Goal: Task Accomplishment & Management: Manage account settings

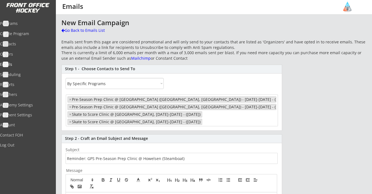
select select ""By Specific Programs""
select select "1348695171700984260__LOOKUP__1691287846846x130939449006620670"
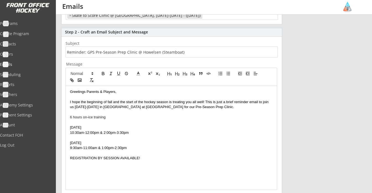
scroll to position [3, 0]
click at [237, 105] on p "I hope the beginning of fall and the start of the hockey season is treating you…" at bounding box center [171, 105] width 203 height 10
drag, startPoint x: 267, startPoint y: 107, endPoint x: 228, endPoint y: 107, distance: 39.3
click at [228, 107] on p "I hope the beginning of fall and the start of the hockey season is treating you…" at bounding box center [171, 105] width 203 height 10
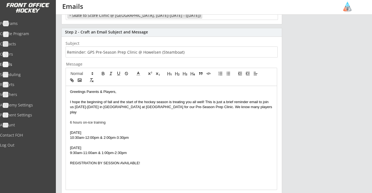
click at [256, 107] on p "I hope the beginning of fall and the start of the hockey season is treating you…" at bounding box center [171, 107] width 203 height 15
click at [274, 107] on div "Greetings Parents & Players, I hope the beginning of fall and the start of the …" at bounding box center [171, 138] width 211 height 104
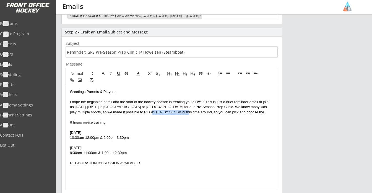
drag, startPoint x: 136, startPoint y: 111, endPoint x: 177, endPoint y: 112, distance: 40.7
click at [177, 112] on p "I hope the beginning of fall and the start of the hockey season is treating you…" at bounding box center [171, 107] width 203 height 15
click at [100, 74] on button "button" at bounding box center [103, 73] width 8 height 7
click at [242, 115] on p at bounding box center [171, 117] width 203 height 5
click at [263, 112] on p "I hope the beginning of fall and the start of the hockey season is treating you…" at bounding box center [171, 107] width 203 height 15
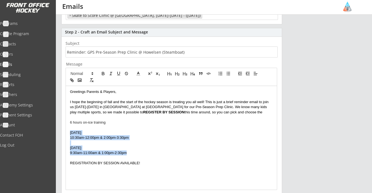
drag, startPoint x: 70, startPoint y: 132, endPoint x: 136, endPoint y: 151, distance: 68.2
click at [136, 151] on div "Greetings Parents & Players, I hope the beginning of fall and the start of the …" at bounding box center [171, 138] width 211 height 104
click at [102, 74] on icon "button" at bounding box center [103, 74] width 2 height 1
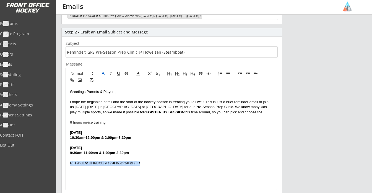
drag, startPoint x: 149, startPoint y: 161, endPoint x: 65, endPoint y: 160, distance: 83.9
click at [65, 160] on div "Step 2 - Craft an Email Subject and Message Subject Message Greetings Parents &…" at bounding box center [171, 149] width 221 height 242
click at [262, 110] on p "I hope the beginning of fall and the start of the hockey season is treating you…" at bounding box center [171, 107] width 203 height 15
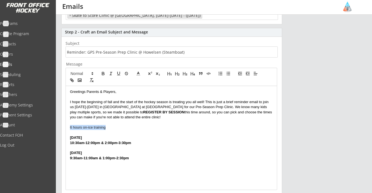
drag, startPoint x: 112, startPoint y: 126, endPoint x: 62, endPoint y: 124, distance: 49.8
click at [62, 124] on div "Step 2 - Craft an Email Subject and Message Subject Message Greetings Parents &…" at bounding box center [171, 149] width 221 height 242
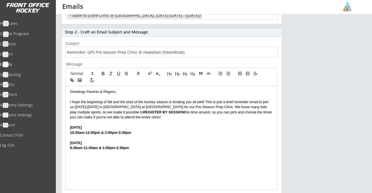
click at [150, 151] on p at bounding box center [171, 153] width 203 height 5
click at [144, 149] on p "9:30am-11:00am & 1:00pm-2:30pm" at bounding box center [171, 148] width 203 height 5
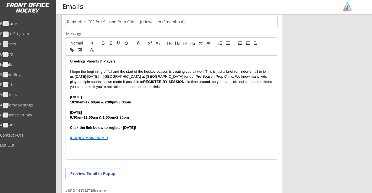
click at [141, 147] on div "Greetings Parents & Players, I hope the beginning of fall and the start of the …" at bounding box center [171, 108] width 211 height 104
click at [130, 128] on strong "Click the link below to register today!" at bounding box center [103, 128] width 66 height 4
click at [114, 147] on div "Greetings Parents & Players, I hope the beginning of fall and the start of the …" at bounding box center [171, 108] width 211 height 104
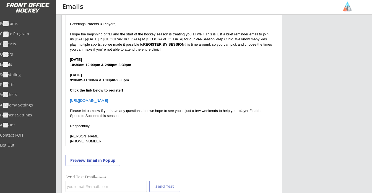
scroll to position [179, 0]
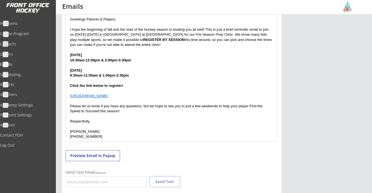
click at [70, 104] on p "Please let us know if you have any questions, but we hope to see you in just a …" at bounding box center [171, 109] width 203 height 10
click at [104, 84] on strong "Click the link below to register!" at bounding box center [96, 86] width 53 height 4
click at [106, 84] on strong "Click the link below for more information and to register!" at bounding box center [119, 86] width 98 height 4
click at [149, 84] on strong "Click the link below for more information and to register!" at bounding box center [118, 86] width 97 height 4
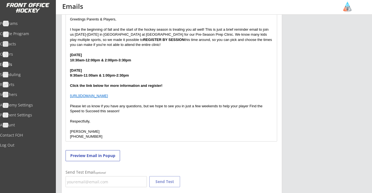
click at [161, 85] on strong "Click the link below for more information and register!" at bounding box center [116, 86] width 92 height 4
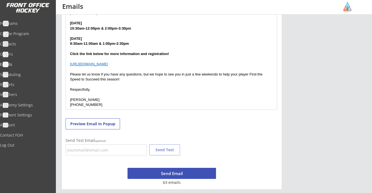
scroll to position [211, 0]
click at [177, 177] on button "Send Email" at bounding box center [172, 173] width 89 height 11
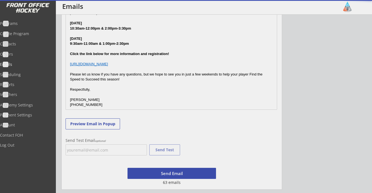
scroll to position [214, 0]
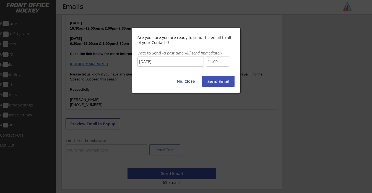
click at [213, 83] on button "Send Email" at bounding box center [218, 81] width 32 height 11
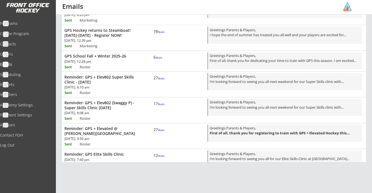
scroll to position [0, 0]
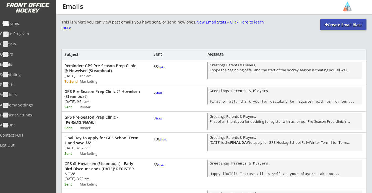
click at [26, 23] on div "Programs" at bounding box center [26, 24] width 50 height 4
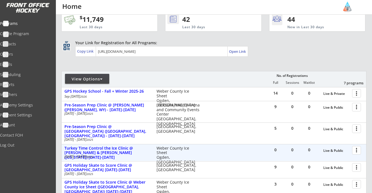
scroll to position [61, 0]
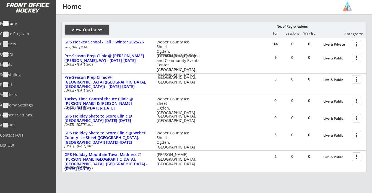
click at [100, 28] on div "View Options" at bounding box center [87, 30] width 44 height 6
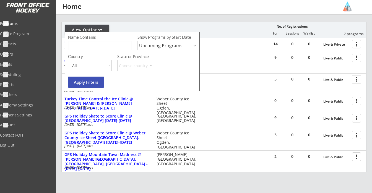
select select ""Past Programs""
click at [102, 47] on input "input" at bounding box center [99, 46] width 63 height 10
type input "Inside Edge"
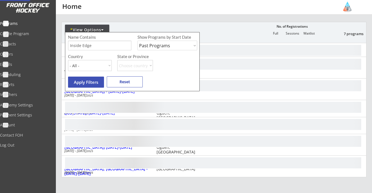
scroll to position [0, 0]
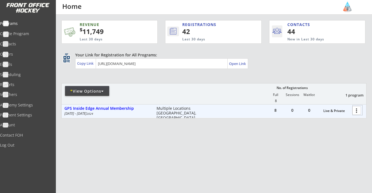
click at [360, 109] on div at bounding box center [358, 110] width 10 height 10
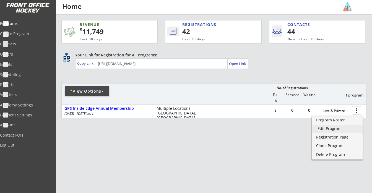
click at [335, 129] on div "Edit Program" at bounding box center [338, 129] width 40 height 4
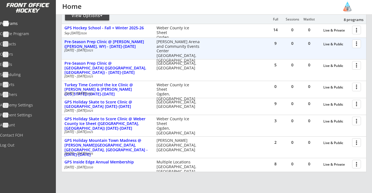
scroll to position [84, 0]
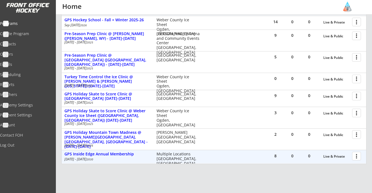
click at [360, 152] on div at bounding box center [358, 156] width 10 height 10
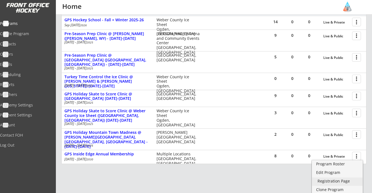
click at [341, 181] on div "Registration Page" at bounding box center [338, 181] width 40 height 4
click at [29, 104] on div "Academy Settings" at bounding box center [26, 105] width 50 height 4
select select ""USD""
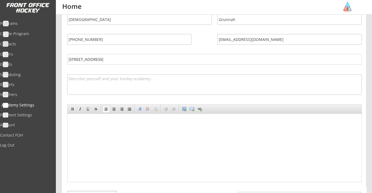
scroll to position [6, 0]
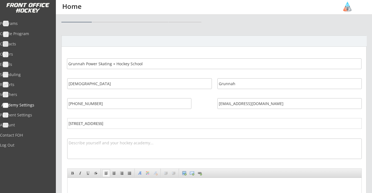
select select ""USD""
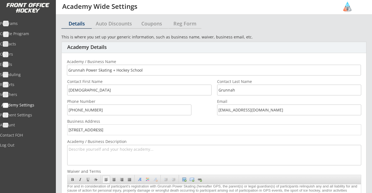
scroll to position [0, 0]
click at [156, 24] on div "Coupons" at bounding box center [151, 23] width 33 height 5
select select ""Showing all by date made""
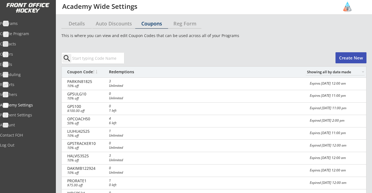
click at [352, 58] on button "Create New" at bounding box center [351, 57] width 31 height 11
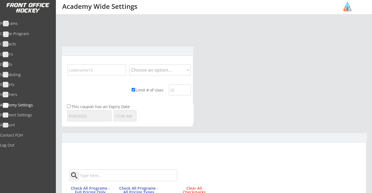
scroll to position [224, 0]
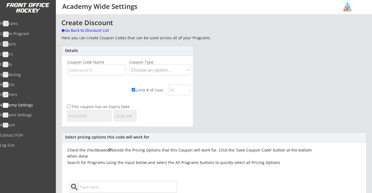
click at [87, 71] on input "input" at bounding box center [96, 69] width 59 height 11
type input "STEFTA92725"
select select ""Percentage""
click at [132, 90] on input "Limit # of Uses" at bounding box center [134, 90] width 4 height 4
checkbox input "false"
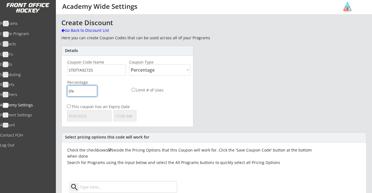
click at [78, 90] on input "input" at bounding box center [82, 91] width 30 height 11
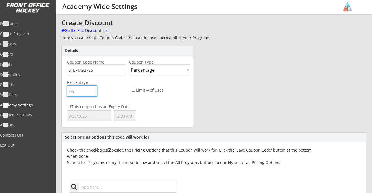
type input "10%"
click at [243, 95] on div "Create Discount Go Back to Discount List Here you can create Coupon Codes that …" at bounding box center [213, 179] width 305 height 320
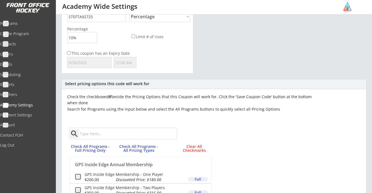
scroll to position [55, 0]
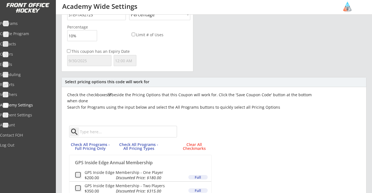
click at [68, 50] on input "This coupon has an Expiry Date" at bounding box center [69, 51] width 4 height 4
checkbox input "true"
click at [89, 62] on input "text" at bounding box center [89, 60] width 44 height 11
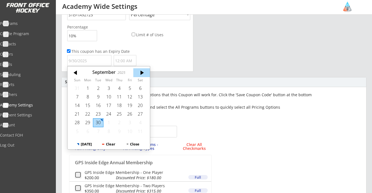
click at [143, 72] on div at bounding box center [141, 72] width 17 height 9
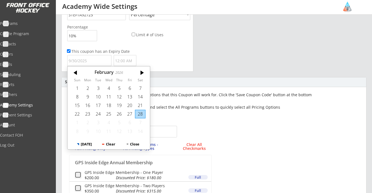
click at [143, 72] on div at bounding box center [141, 72] width 17 height 9
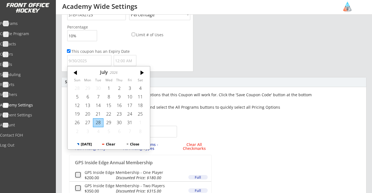
click at [143, 72] on div at bounding box center [141, 72] width 17 height 9
click at [80, 121] on div "27" at bounding box center [77, 122] width 11 height 9
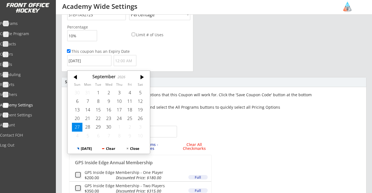
click at [105, 59] on input "9/27/2026" at bounding box center [89, 60] width 44 height 11
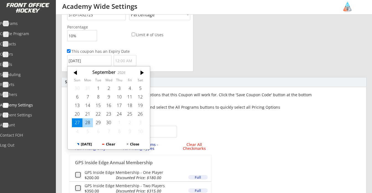
click at [86, 121] on div "28" at bounding box center [87, 122] width 11 height 9
type input "9/28/2026"
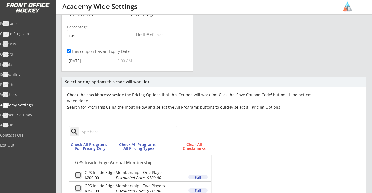
click at [133, 64] on input "text" at bounding box center [125, 60] width 23 height 11
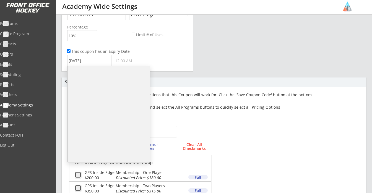
scroll to position [0, 0]
click at [101, 75] on li "12:00 AM" at bounding box center [109, 74] width 82 height 11
type input "12:00 AM"
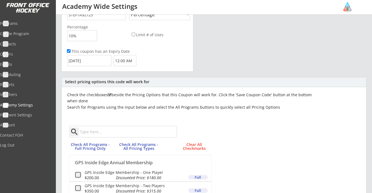
click at [161, 77] on div "Select pricing options this code will work for Check the checkboxes beside the …" at bounding box center [213, 176] width 305 height 199
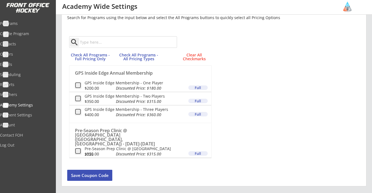
scroll to position [148, 0]
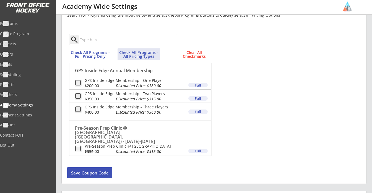
click at [136, 52] on button "Check All Programs - All Pricing Types" at bounding box center [139, 54] width 43 height 12
click at [92, 173] on button "Save Coupon Code" at bounding box center [89, 172] width 45 height 11
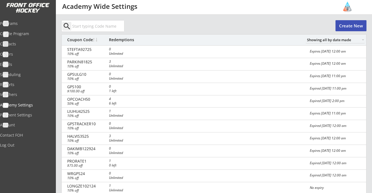
scroll to position [0, 0]
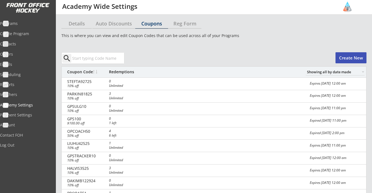
click at [342, 60] on button "Create New" at bounding box center [351, 57] width 31 height 11
checkbox input "false"
select select ""PLACEHOLDER_1427118222253""
checkbox input "true"
type input "0%"
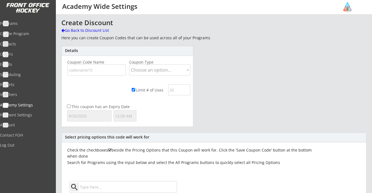
select select ""Percentage""
click at [135, 90] on div "Limit # of Uses" at bounding box center [148, 90] width 35 height 6
click at [133, 90] on input "Limit # of Uses" at bounding box center [134, 90] width 4 height 4
checkbox input "false"
click at [72, 91] on input "input" at bounding box center [82, 91] width 30 height 11
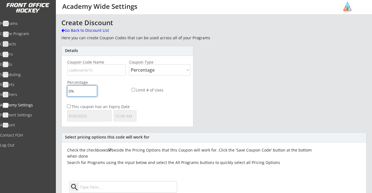
click at [72, 91] on input "input" at bounding box center [82, 91] width 30 height 11
type input "10%"
click at [86, 72] on input "input" at bounding box center [96, 69] width 59 height 11
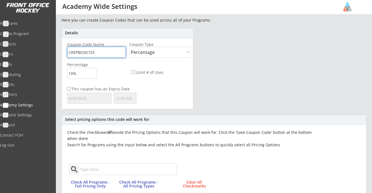
scroll to position [20, 0]
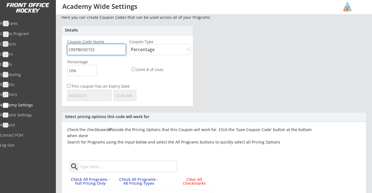
type input "CREPBO92725"
click at [80, 86] on label "This coupon has an Expiry Date" at bounding box center [100, 86] width 58 height 5
click at [71, 86] on input "This coupon has an Expiry Date" at bounding box center [69, 86] width 4 height 4
checkbox input "true"
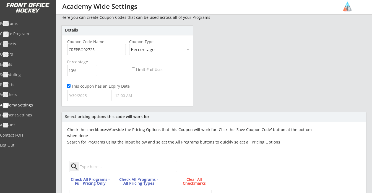
click at [81, 94] on input "text" at bounding box center [89, 95] width 44 height 11
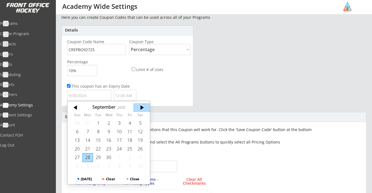
click at [144, 107] on div at bounding box center [141, 107] width 17 height 9
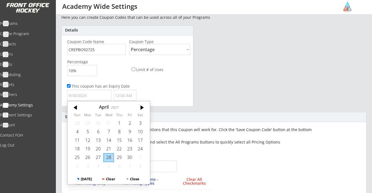
click at [144, 107] on div at bounding box center [141, 107] width 17 height 9
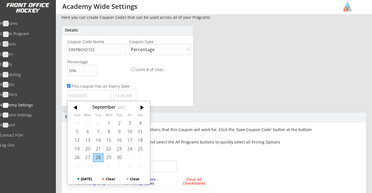
click at [97, 157] on div "28" at bounding box center [98, 157] width 11 height 9
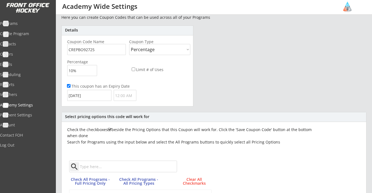
click at [87, 97] on input "9/28/2027" at bounding box center [89, 95] width 44 height 11
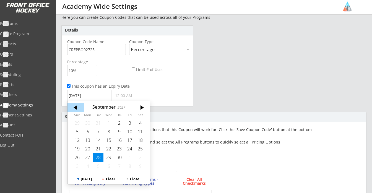
click at [75, 105] on div at bounding box center [76, 107] width 17 height 9
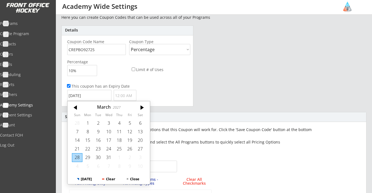
click at [75, 105] on div at bounding box center [76, 107] width 17 height 9
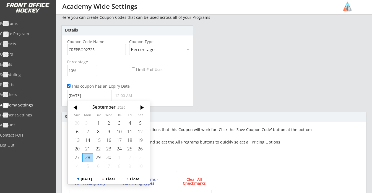
click at [85, 157] on div "28" at bounding box center [87, 157] width 11 height 9
type input "9/28/2026"
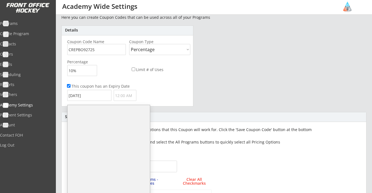
click at [124, 96] on input "text" at bounding box center [125, 95] width 23 height 11
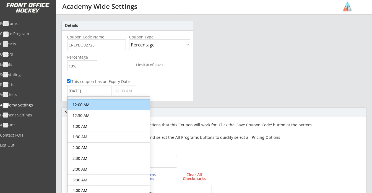
click at [104, 108] on li "12:00 AM" at bounding box center [109, 105] width 82 height 11
type input "12:00 AM"
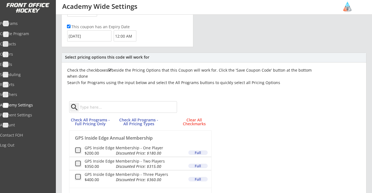
scroll to position [81, 0]
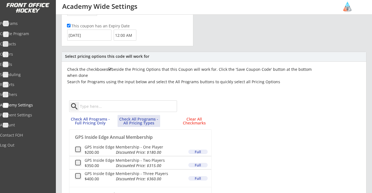
click at [131, 121] on button "Check All Programs - All Pricing Types" at bounding box center [139, 121] width 43 height 12
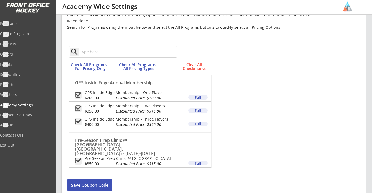
scroll to position [136, 0]
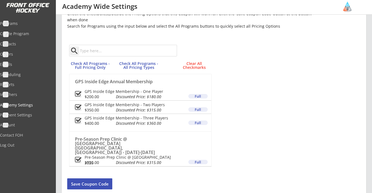
click at [106, 182] on button "Save Coupon Code" at bounding box center [89, 184] width 45 height 11
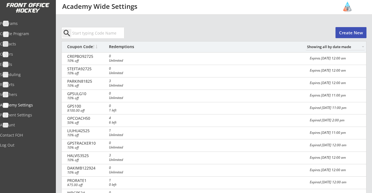
scroll to position [0, 0]
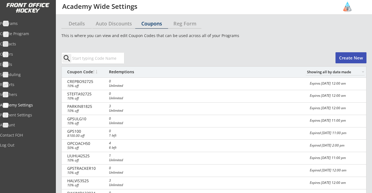
click at [342, 57] on button "Create New" at bounding box center [351, 57] width 31 height 11
checkbox input "false"
select select ""PLACEHOLDER_1427118222253""
checkbox input "true"
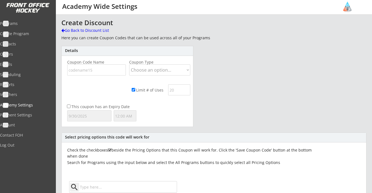
click at [99, 70] on input "input" at bounding box center [96, 69] width 59 height 11
paste input "BLACKCH91825"
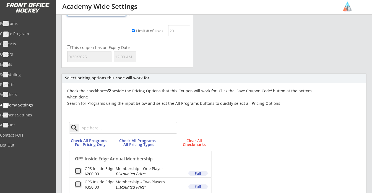
scroll to position [34, 0]
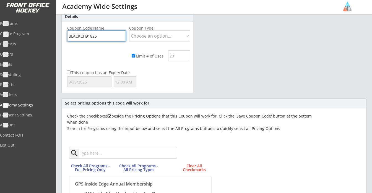
type input "BLACKCH91825"
select select ""Percentage""
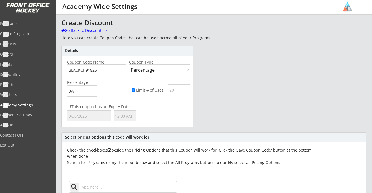
scroll to position [0, 0]
click at [97, 31] on div "Go Back to Discount List" at bounding box center [89, 31] width 57 height 6
select select ""PLACEHOLDER_1427118222253""
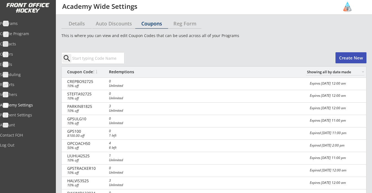
click at [352, 56] on button "Create New" at bounding box center [351, 57] width 31 height 11
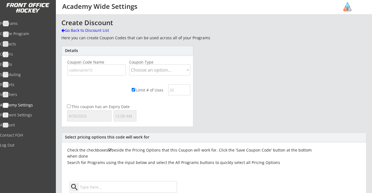
click at [101, 66] on input "input" at bounding box center [96, 69] width 59 height 11
paste input "BLACKCH91825"
type input "BLACKCH91825"
click at [155, 76] on div "Details Coupon Code Name Coupon Type Choose an option... Dollar Amount Percenta…" at bounding box center [127, 86] width 132 height 81
select select ""Percentage""
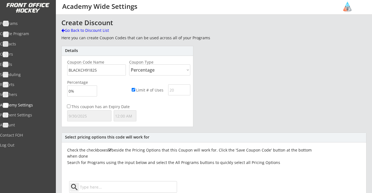
click at [89, 89] on input "input" at bounding box center [82, 91] width 30 height 11
type input "10%"
click at [129, 105] on div "This coupon has an Expiry Date" at bounding box center [101, 107] width 71 height 6
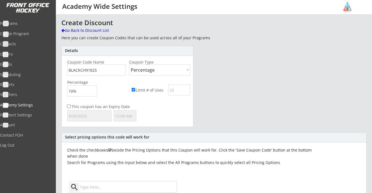
click at [133, 89] on input "Limit # of Uses" at bounding box center [134, 90] width 4 height 4
checkbox input "false"
click at [94, 111] on input "text" at bounding box center [89, 115] width 44 height 11
click at [80, 109] on div "This coupon has an Expiry Date" at bounding box center [101, 107] width 71 height 6
click at [79, 108] on label "This coupon has an Expiry Date" at bounding box center [100, 106] width 58 height 5
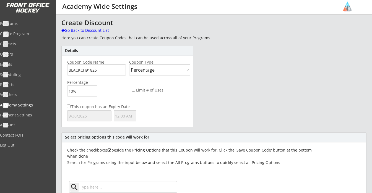
click at [71, 108] on input "This coupon has an Expiry Date" at bounding box center [69, 107] width 4 height 4
checkbox input "true"
click at [79, 115] on input "text" at bounding box center [89, 115] width 44 height 11
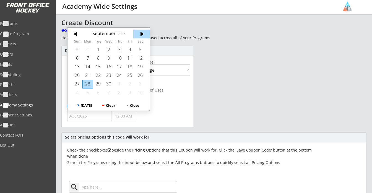
click at [143, 33] on div at bounding box center [141, 34] width 17 height 9
click at [75, 37] on div at bounding box center [76, 34] width 17 height 9
click at [140, 68] on div "19" at bounding box center [140, 67] width 11 height 9
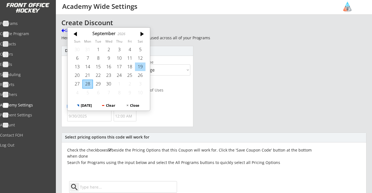
type input "9/19/2026"
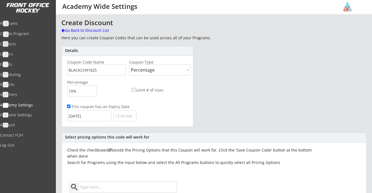
click at [126, 115] on input "text" at bounding box center [125, 115] width 23 height 11
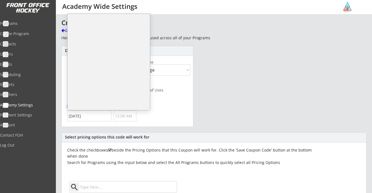
click at [96, 24] on li "12:00 AM" at bounding box center [109, 22] width 82 height 11
type input "12:00 AM"
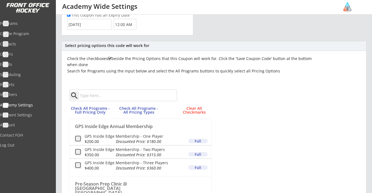
scroll to position [101, 0]
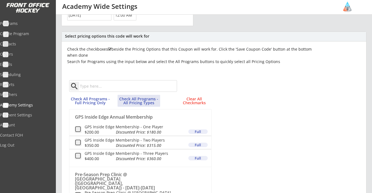
click at [140, 104] on button "Check All Programs - All Pricing Types" at bounding box center [139, 101] width 43 height 12
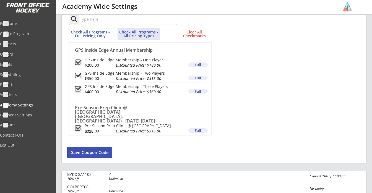
scroll to position [190, 0]
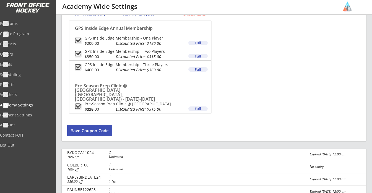
click at [92, 128] on button "Save Coupon Code" at bounding box center [89, 130] width 45 height 11
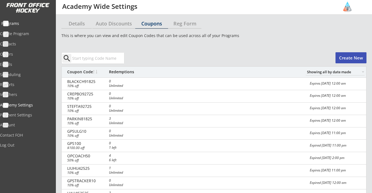
scroll to position [0, 0]
click at [26, 22] on div "Programs" at bounding box center [26, 24] width 50 height 4
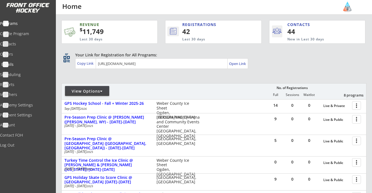
click at [19, 63] on div "Emails" at bounding box center [26, 65] width 50 height 4
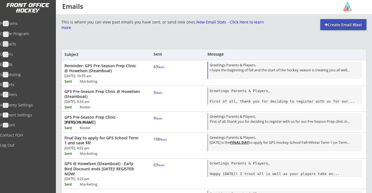
click at [243, 68] on div "Greetings Parents & Players, I hope the beginning of fall and the start of the …" at bounding box center [285, 71] width 151 height 16
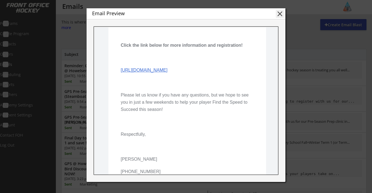
scroll to position [300, 0]
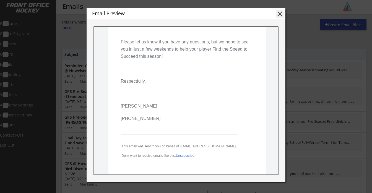
click at [278, 13] on button "close" at bounding box center [280, 14] width 8 height 8
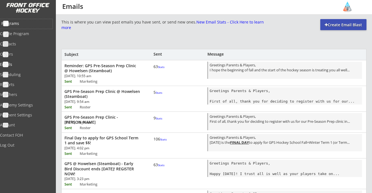
click at [25, 22] on div "Programs" at bounding box center [26, 24] width 50 height 4
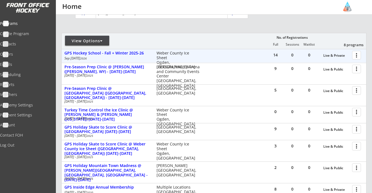
scroll to position [61, 0]
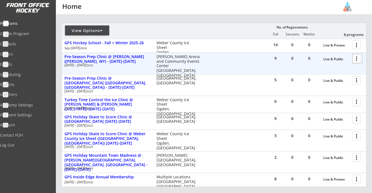
click at [354, 60] on div at bounding box center [358, 59] width 10 height 10
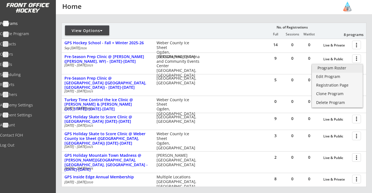
click at [342, 68] on div "Program Roster" at bounding box center [338, 68] width 40 height 4
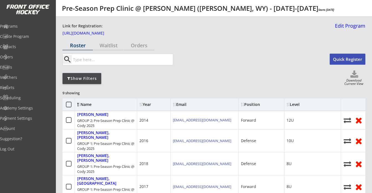
click at [355, 74] on use at bounding box center [355, 74] width 8 height 7
select select ""Player Info""
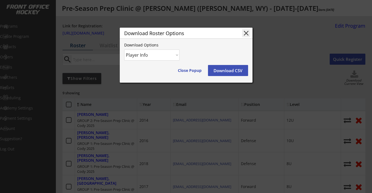
click at [221, 69] on button "Download CSV" at bounding box center [228, 70] width 40 height 11
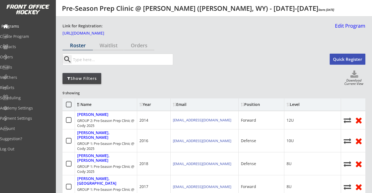
click at [25, 27] on div "Programs" at bounding box center [26, 26] width 50 height 4
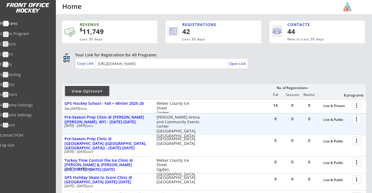
click at [357, 119] on div at bounding box center [358, 119] width 10 height 10
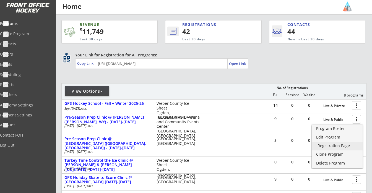
click at [340, 147] on div "Registration Page" at bounding box center [338, 146] width 40 height 4
click at [335, 71] on div "REVENUE $ 11,749 Last 30 days REGISTRATIONS 42 Last 30 days CONTACTS 44 New in …" at bounding box center [213, 160] width 305 height 291
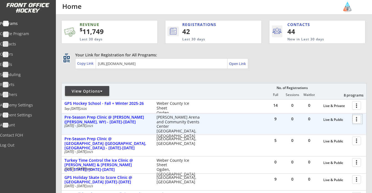
click at [357, 118] on div at bounding box center [358, 119] width 10 height 10
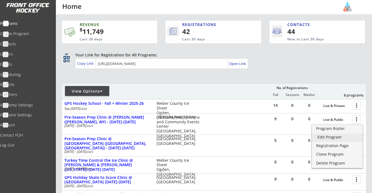
click at [344, 136] on div "Edit Program" at bounding box center [338, 137] width 40 height 4
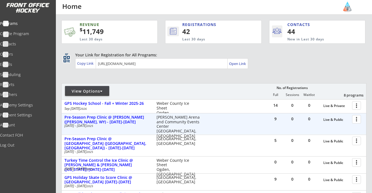
scroll to position [28, 0]
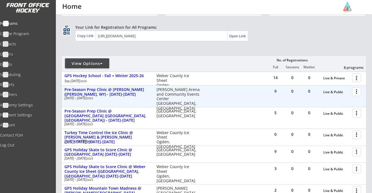
click at [359, 93] on div at bounding box center [358, 92] width 10 height 10
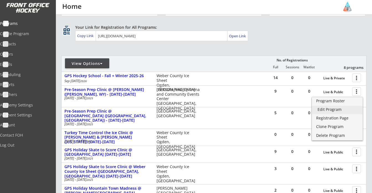
click at [331, 109] on div "Edit Program" at bounding box center [338, 110] width 40 height 4
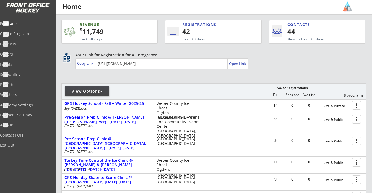
click at [92, 91] on div "View Options" at bounding box center [87, 92] width 44 height 6
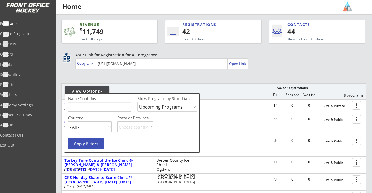
select select ""Past Programs""
type input "Telluride"
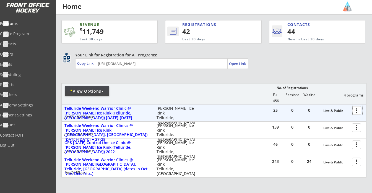
click at [356, 110] on div at bounding box center [358, 110] width 10 height 10
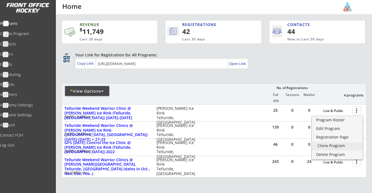
click at [342, 146] on div "Clone Program" at bounding box center [338, 146] width 40 height 4
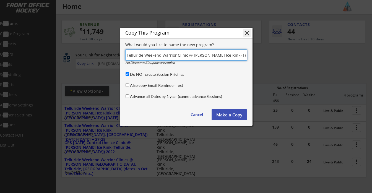
drag, startPoint x: 203, startPoint y: 55, endPoint x: 256, endPoint y: 63, distance: 53.1
click at [256, 63] on body "REVENUE $ 11,749 Last 30 days REGISTRATIONS 42 Last 30 days CONTACTS 44 New in …" at bounding box center [186, 96] width 372 height 193
drag, startPoint x: 187, startPoint y: 55, endPoint x: 112, endPoint y: 49, distance: 75.3
click at [112, 49] on body "REVENUE $ 11,749 Last 30 days REGISTRATIONS 42 Last 30 days CONTACTS 44 New in …" at bounding box center [186, 96] width 372 height 193
click at [162, 52] on input "input" at bounding box center [186, 55] width 122 height 11
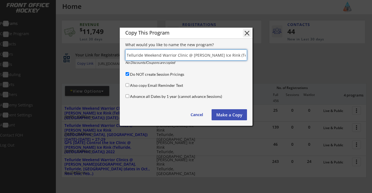
type input "Telluride Weekend Warrior Clinic @ [PERSON_NAME] Ice Rink (Telluride, [GEOGRAPH…"
click at [225, 115] on button "Make a Copy" at bounding box center [229, 114] width 35 height 11
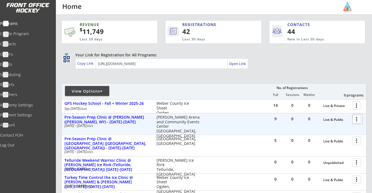
click at [358, 119] on div at bounding box center [358, 119] width 10 height 10
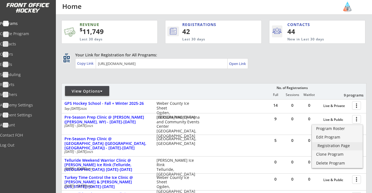
click at [335, 144] on div "Registration Page" at bounding box center [338, 146] width 40 height 4
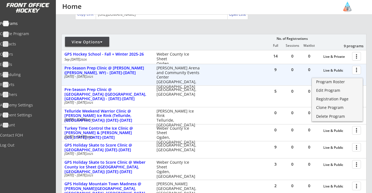
scroll to position [58, 0]
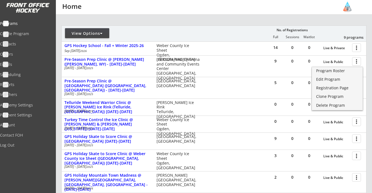
click at [330, 19] on div "REVENUE $ 11,749 Last 30 days REGISTRATIONS 42 Last 30 days CONTACTS 44 New in …" at bounding box center [213, 111] width 305 height 308
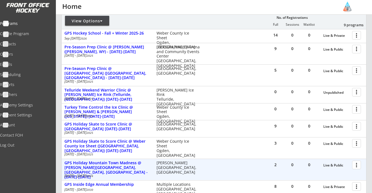
scroll to position [65, 0]
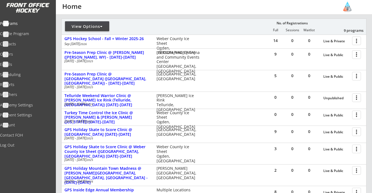
click at [92, 27] on div "View Options" at bounding box center [87, 27] width 44 height 6
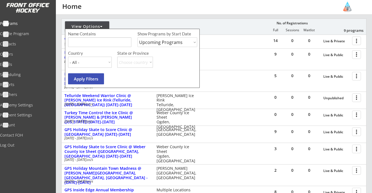
select select ""Past Programs""
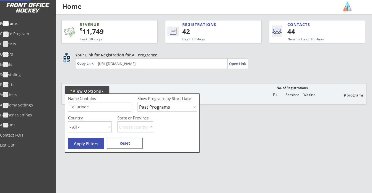
scroll to position [0, 0]
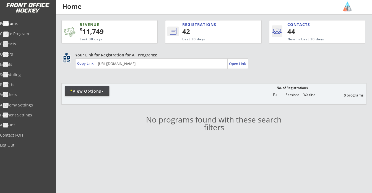
click at [91, 91] on div "* View Options" at bounding box center [87, 92] width 44 height 6
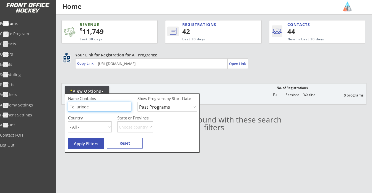
click at [90, 106] on input "input" at bounding box center [99, 107] width 63 height 10
click at [83, 108] on input "input" at bounding box center [99, 107] width 63 height 10
type input "Telluride"
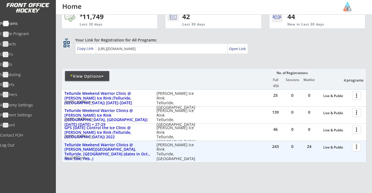
scroll to position [19, 0]
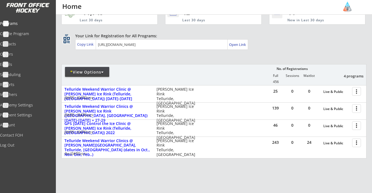
click at [97, 72] on div "* View Options" at bounding box center [87, 72] width 44 height 6
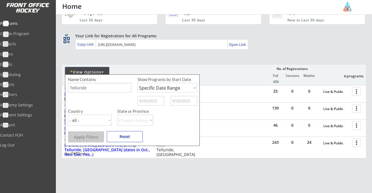
select select ""Upcoming Programs""
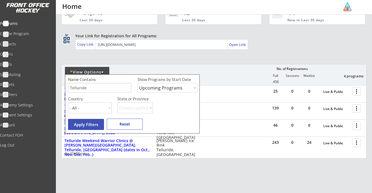
click at [95, 121] on button "Apply Filters" at bounding box center [86, 124] width 36 height 11
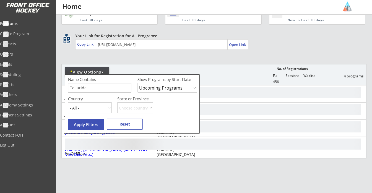
scroll to position [0, 0]
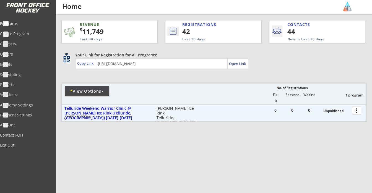
click at [358, 109] on div at bounding box center [358, 110] width 10 height 10
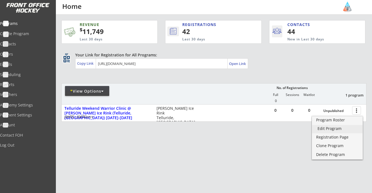
click at [341, 128] on div "Edit Program" at bounding box center [338, 129] width 40 height 4
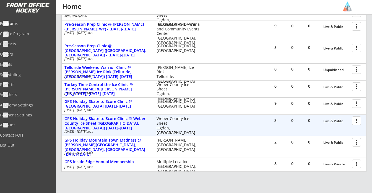
scroll to position [91, 0]
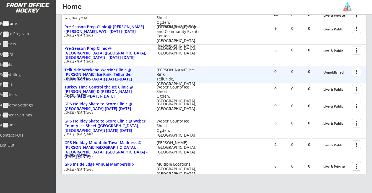
click at [360, 71] on div at bounding box center [358, 72] width 10 height 10
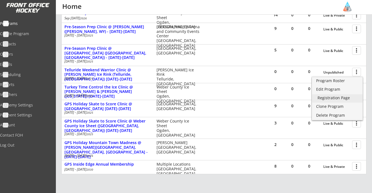
click at [341, 97] on div "Registration Page" at bounding box center [338, 98] width 40 height 4
